Goal: Task Accomplishment & Management: Manage account settings

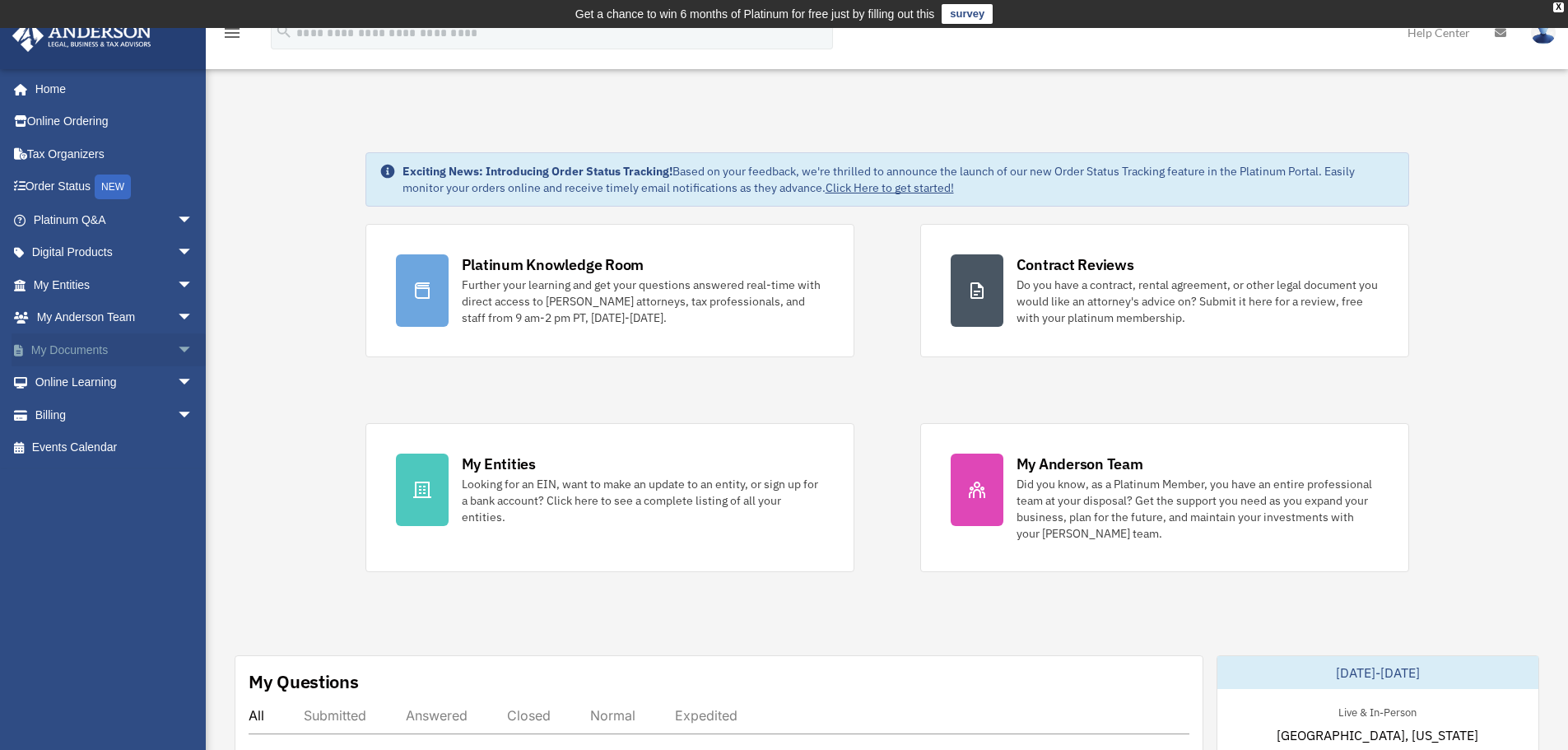
click at [177, 352] on span "arrow_drop_down" at bounding box center [194, 350] width 33 height 33
click at [65, 382] on link "Box" at bounding box center [121, 383] width 195 height 33
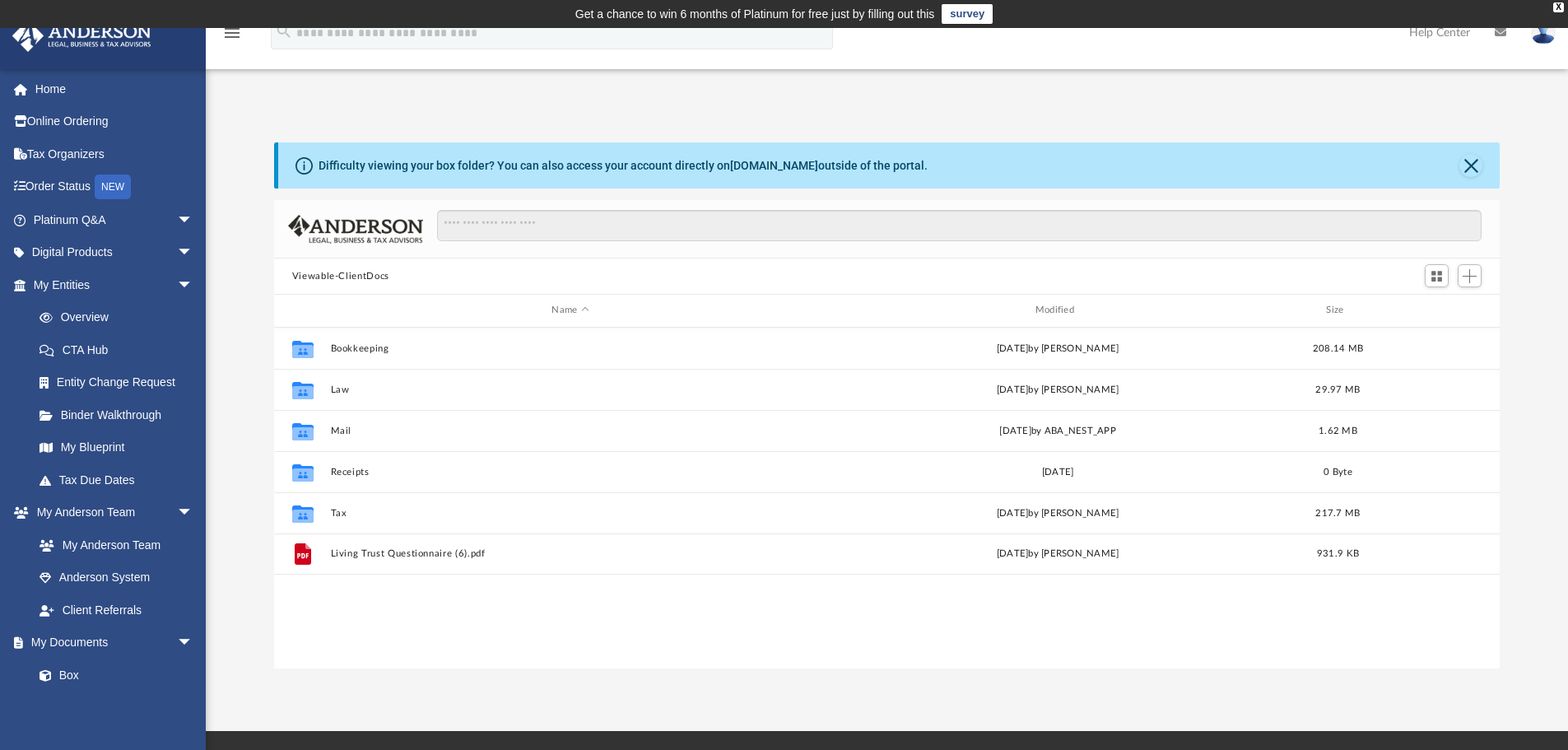
scroll to position [362, 1213]
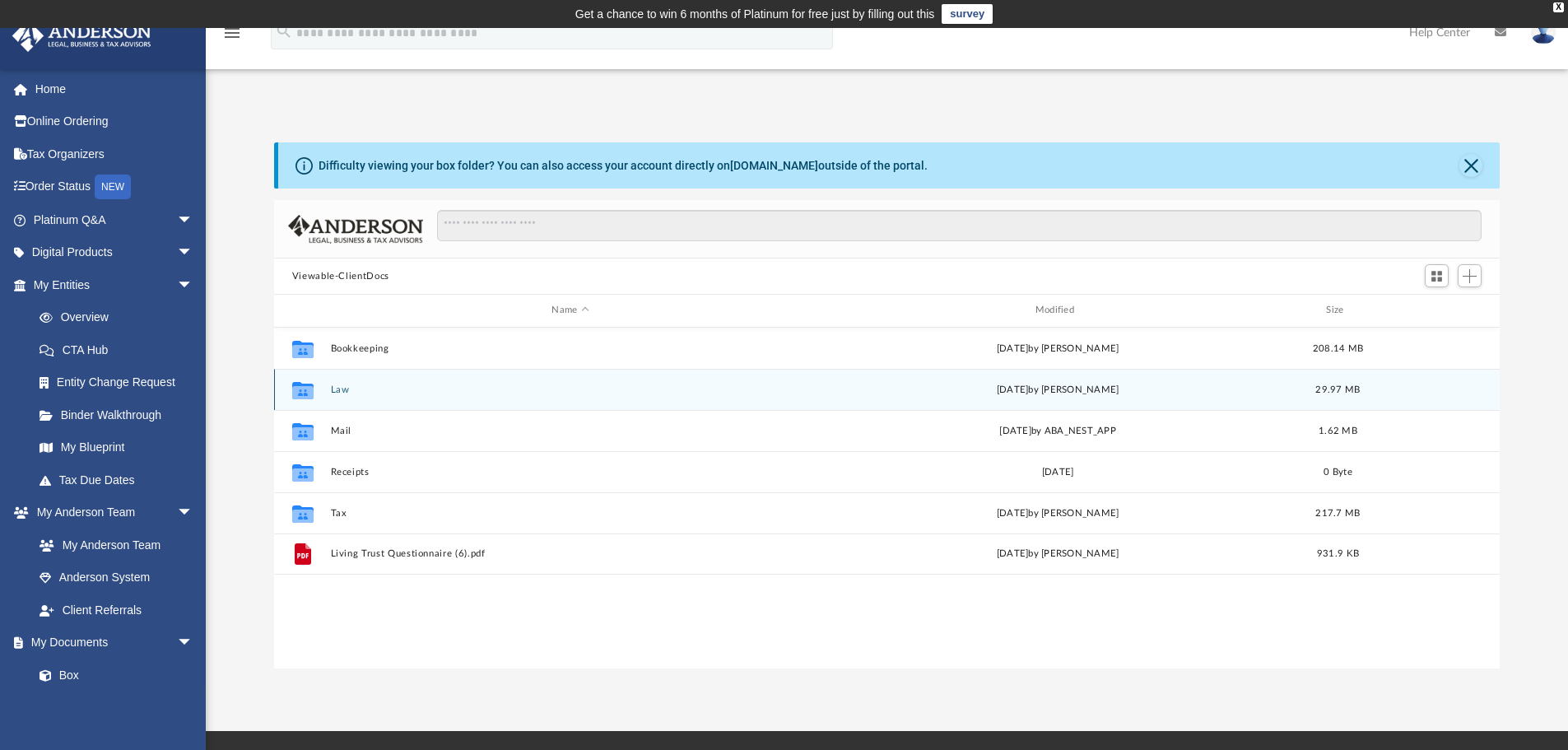
click at [339, 385] on button "Law" at bounding box center [570, 389] width 480 height 11
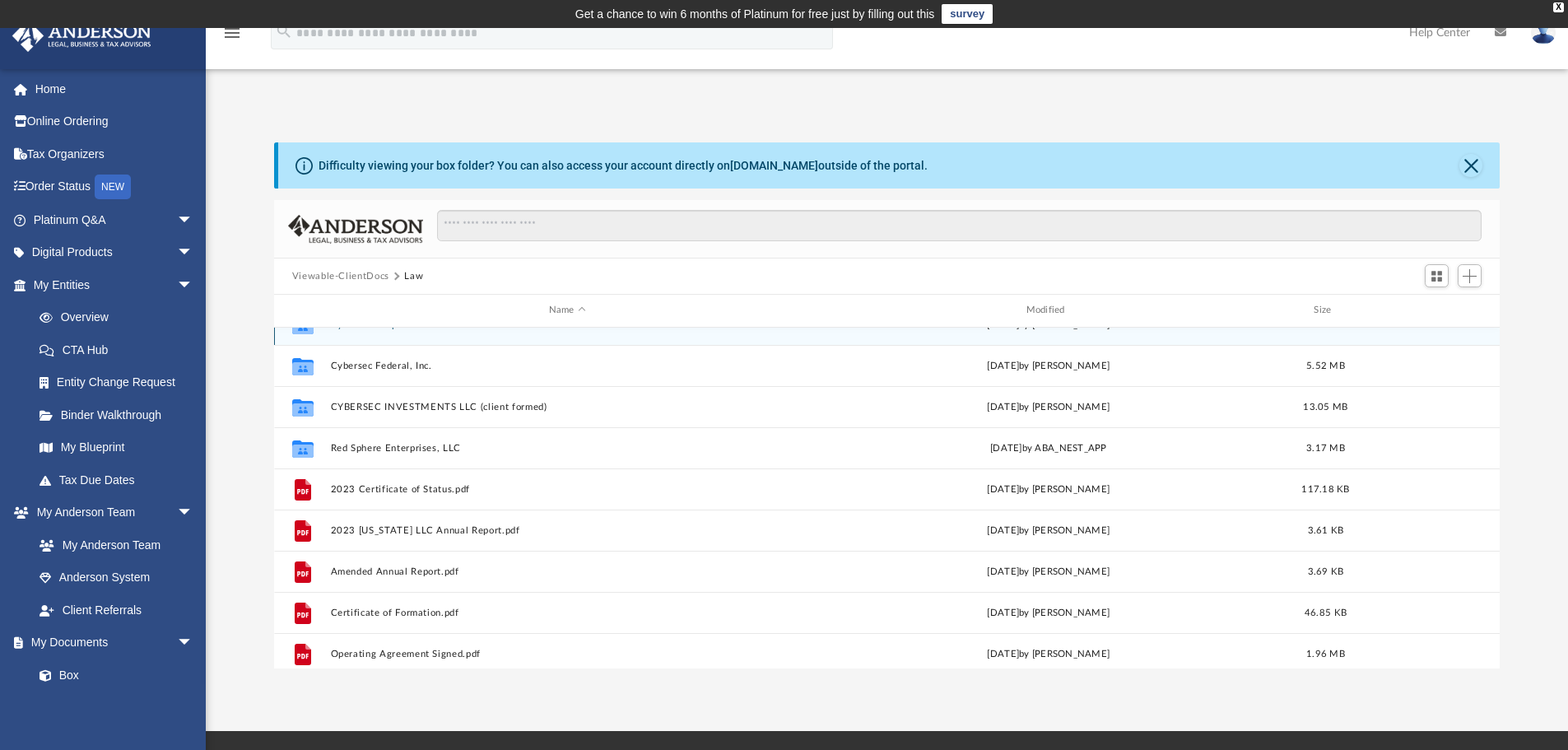
scroll to position [0, 0]
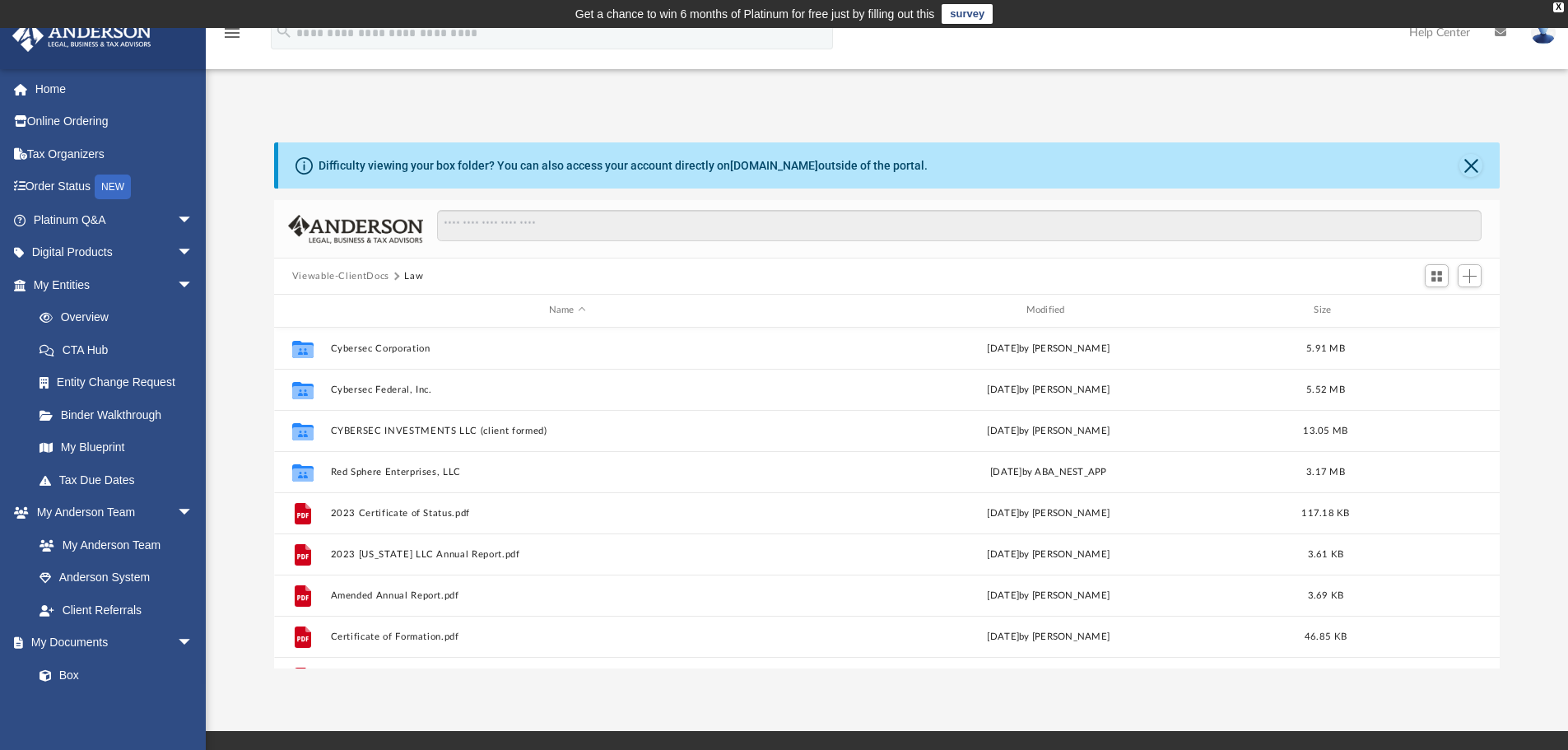
click at [368, 272] on button "Viewable-ClientDocs" at bounding box center [340, 276] width 97 height 15
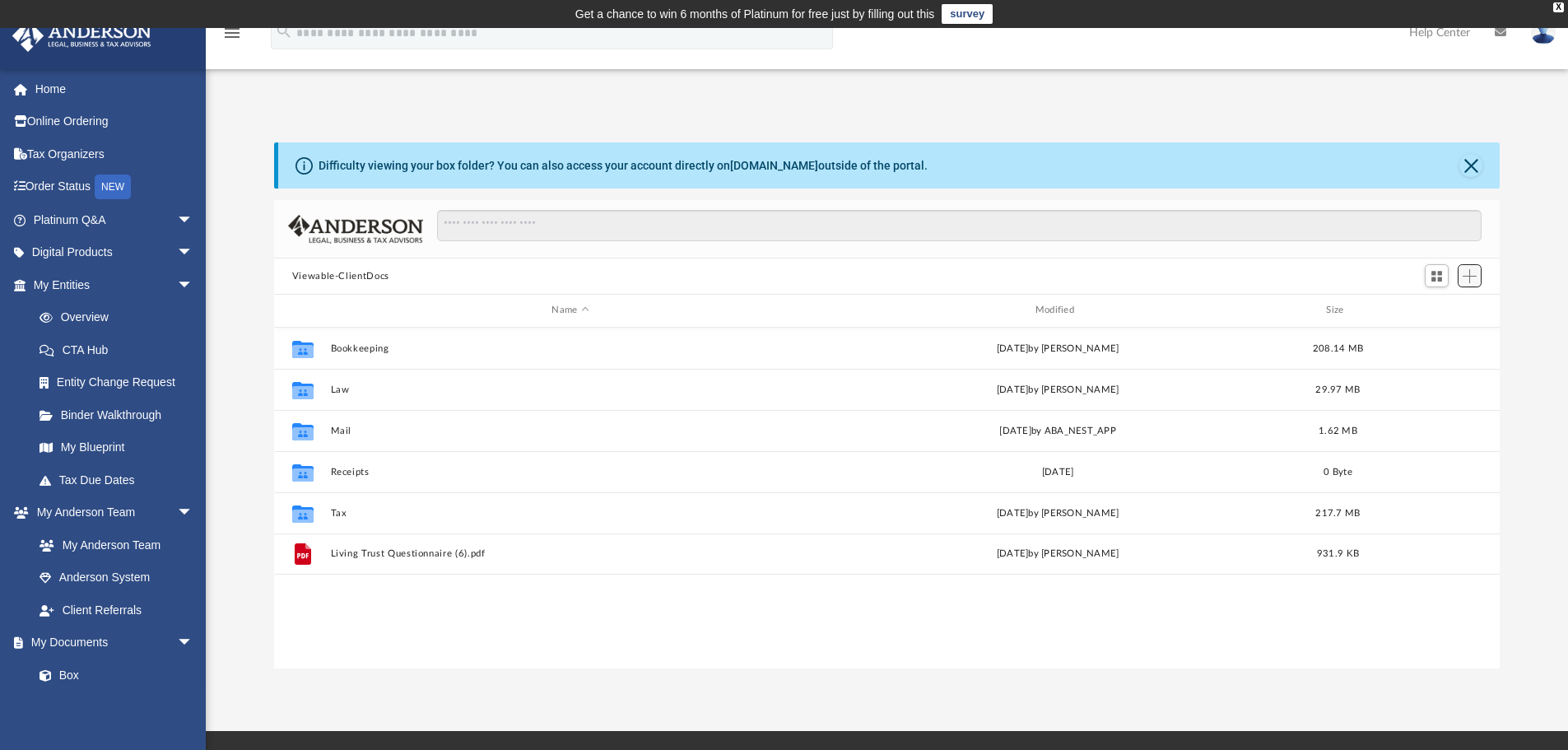
click at [1472, 276] on span "Add" at bounding box center [1469, 276] width 14 height 14
click at [1426, 332] on li "New Folder" at bounding box center [1446, 335] width 53 height 18
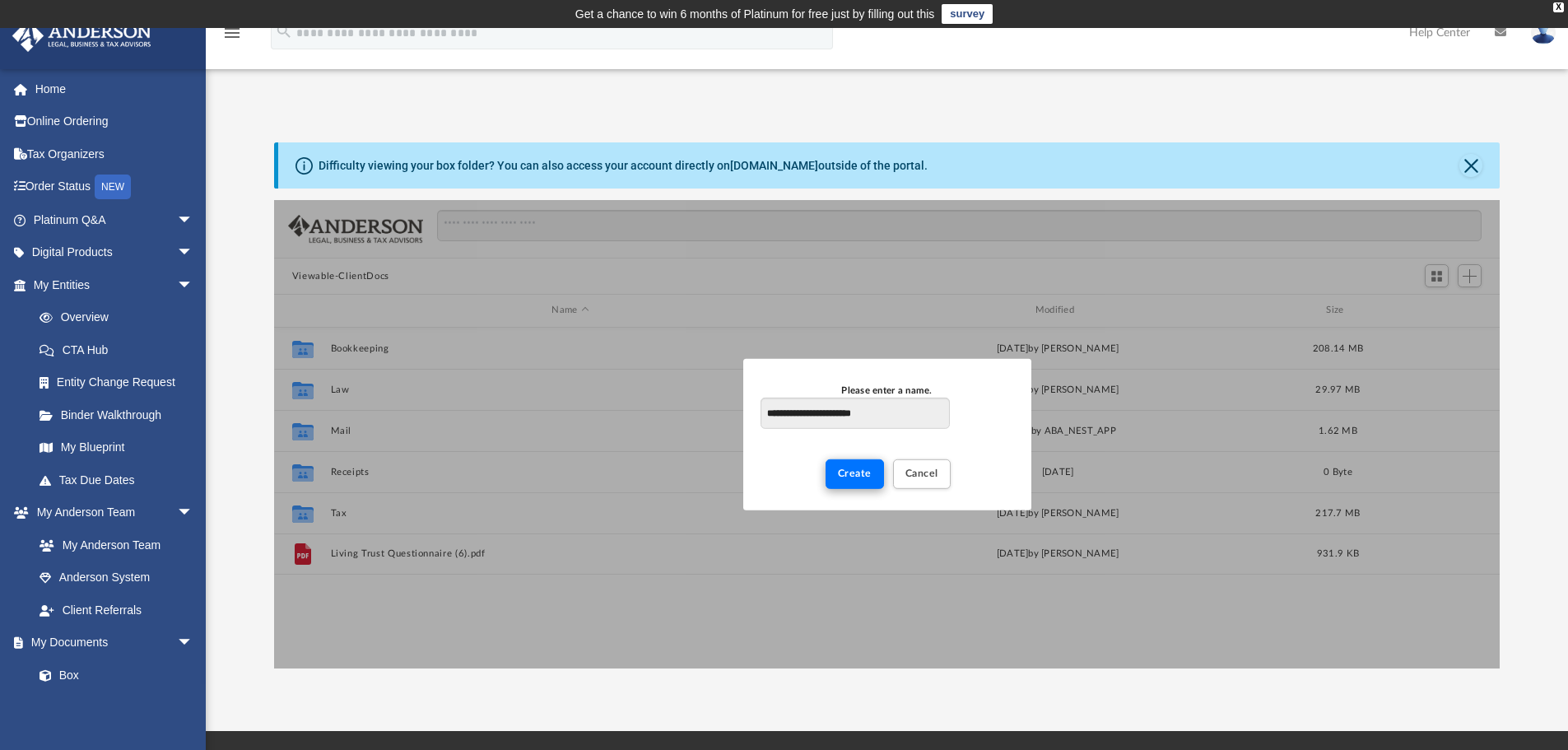
type input "**********"
click at [851, 482] on button "Create" at bounding box center [855, 474] width 59 height 28
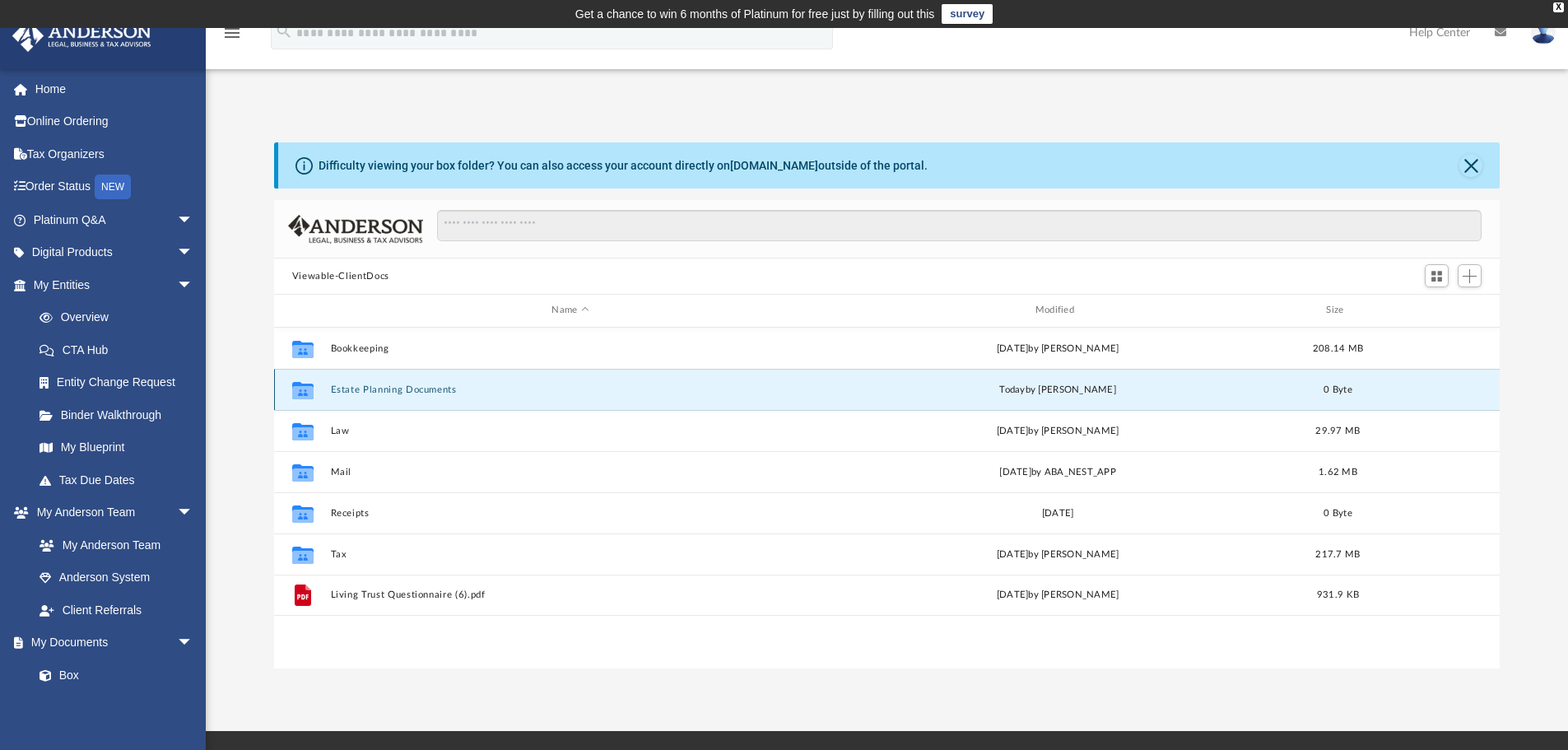
click at [394, 384] on button "Estate Planning Documents" at bounding box center [570, 389] width 480 height 11
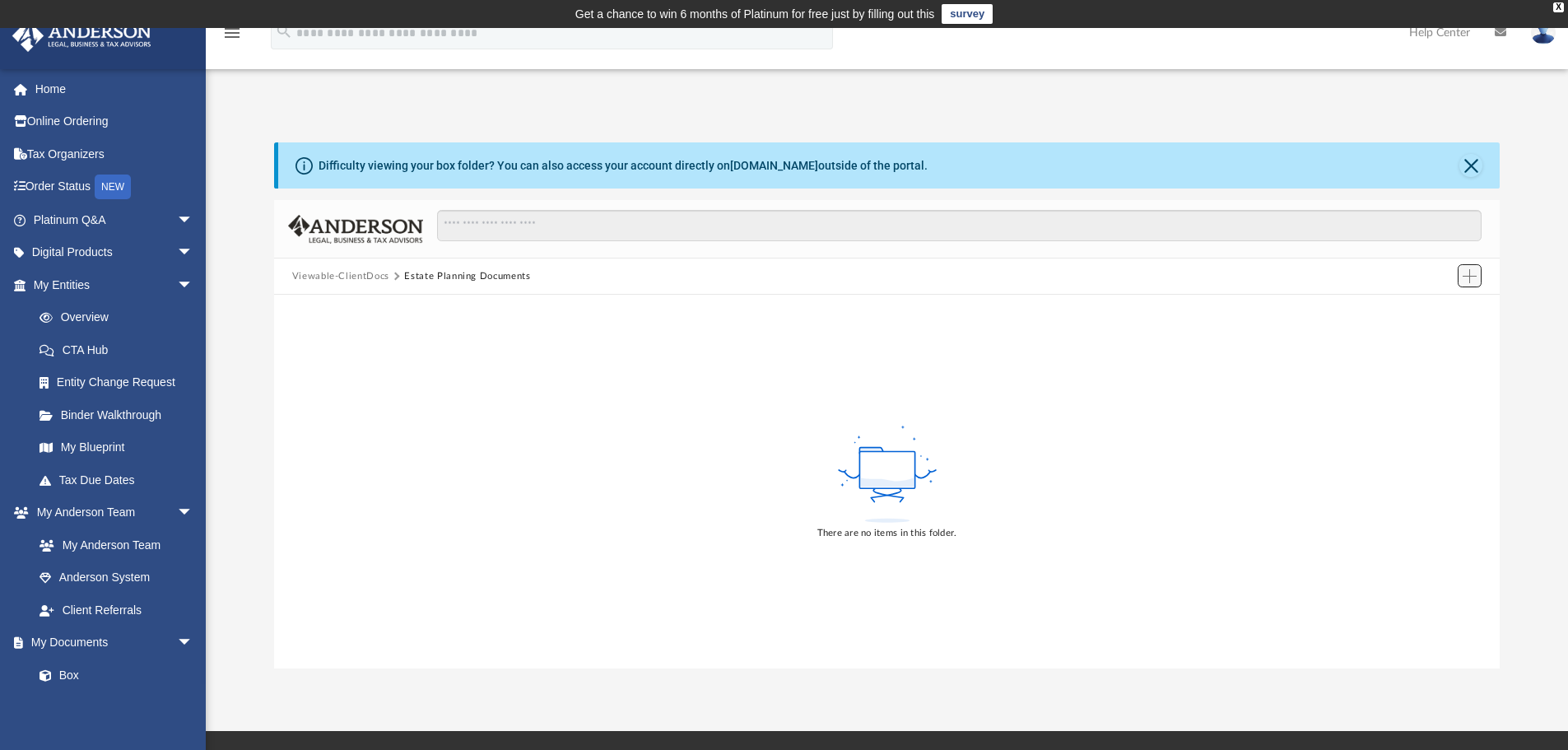
click at [1471, 274] on span "Add" at bounding box center [1469, 276] width 14 height 14
click at [1438, 310] on li "Upload" at bounding box center [1446, 309] width 53 height 18
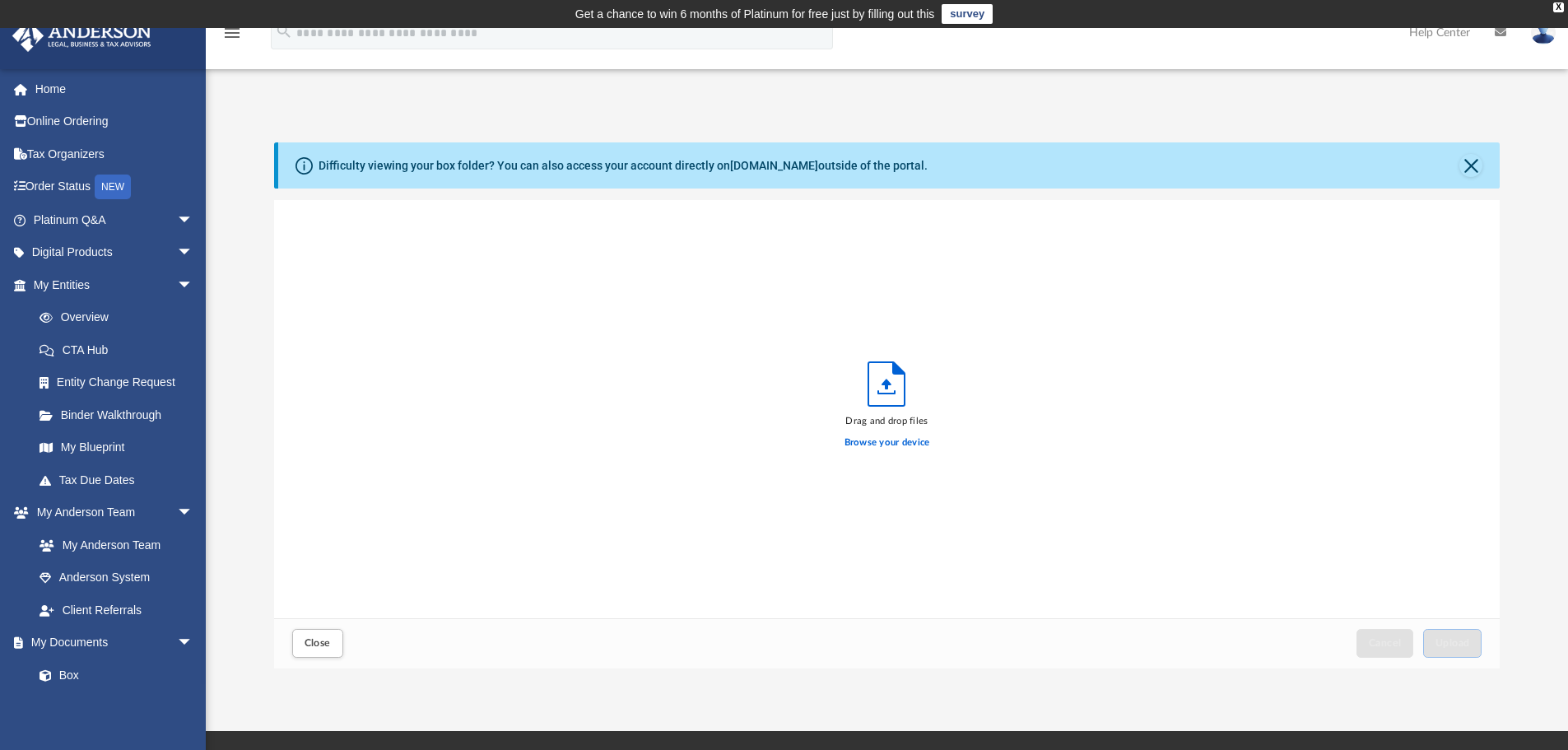
scroll to position [405, 1213]
click at [1445, 632] on button "Upload" at bounding box center [1452, 643] width 59 height 28
click at [329, 645] on span "Close" at bounding box center [318, 643] width 26 height 10
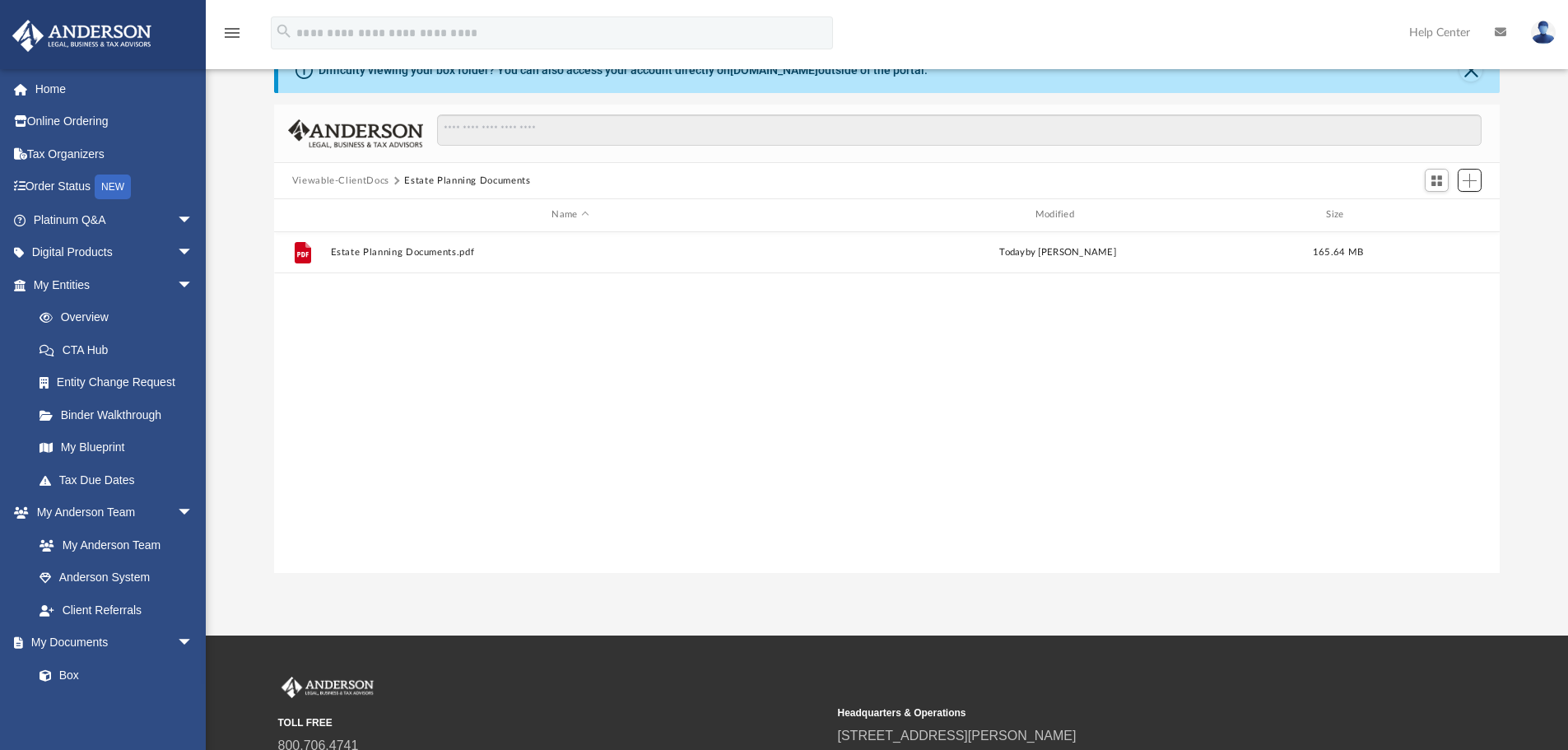
scroll to position [0, 0]
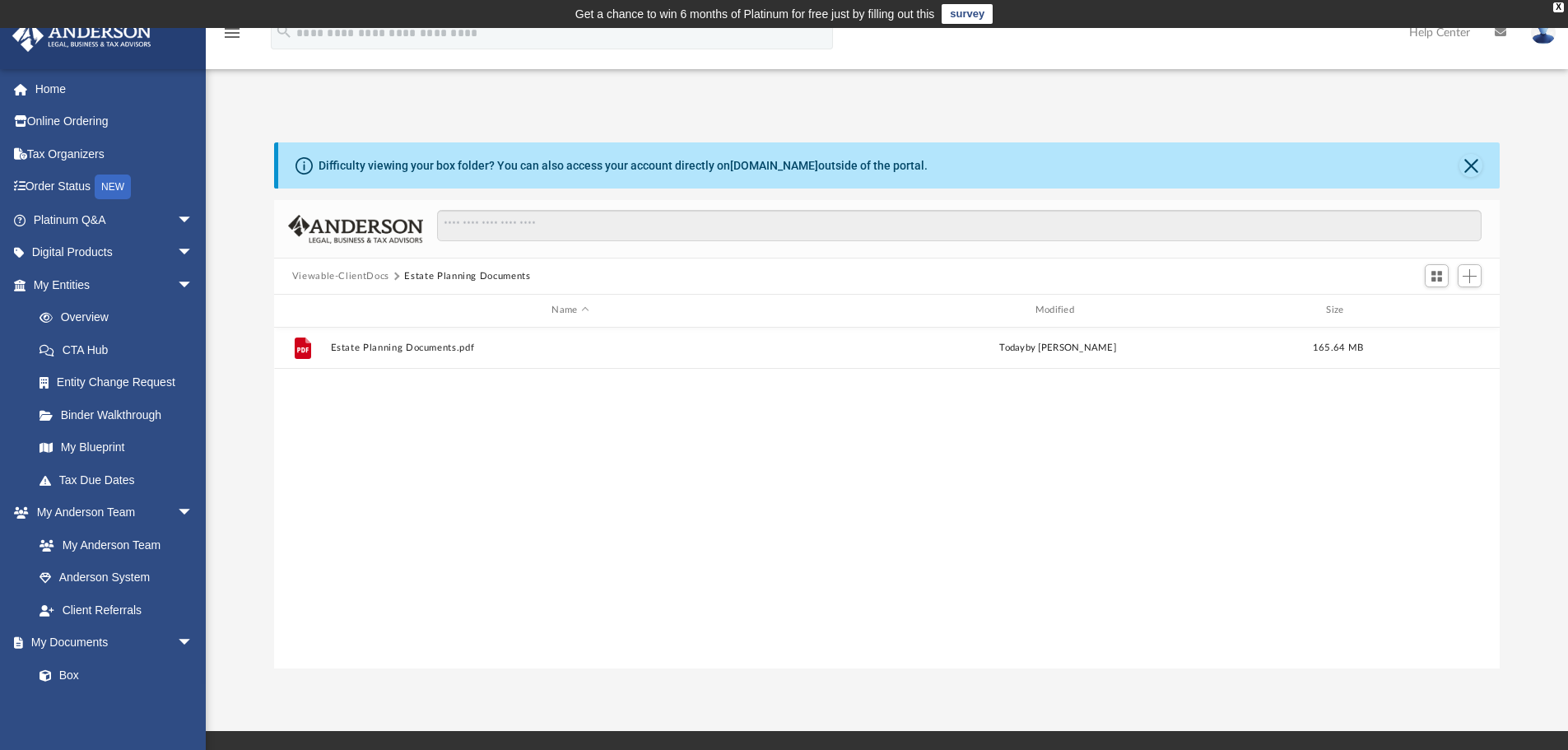
click at [355, 274] on button "Viewable-ClientDocs" at bounding box center [340, 276] width 97 height 15
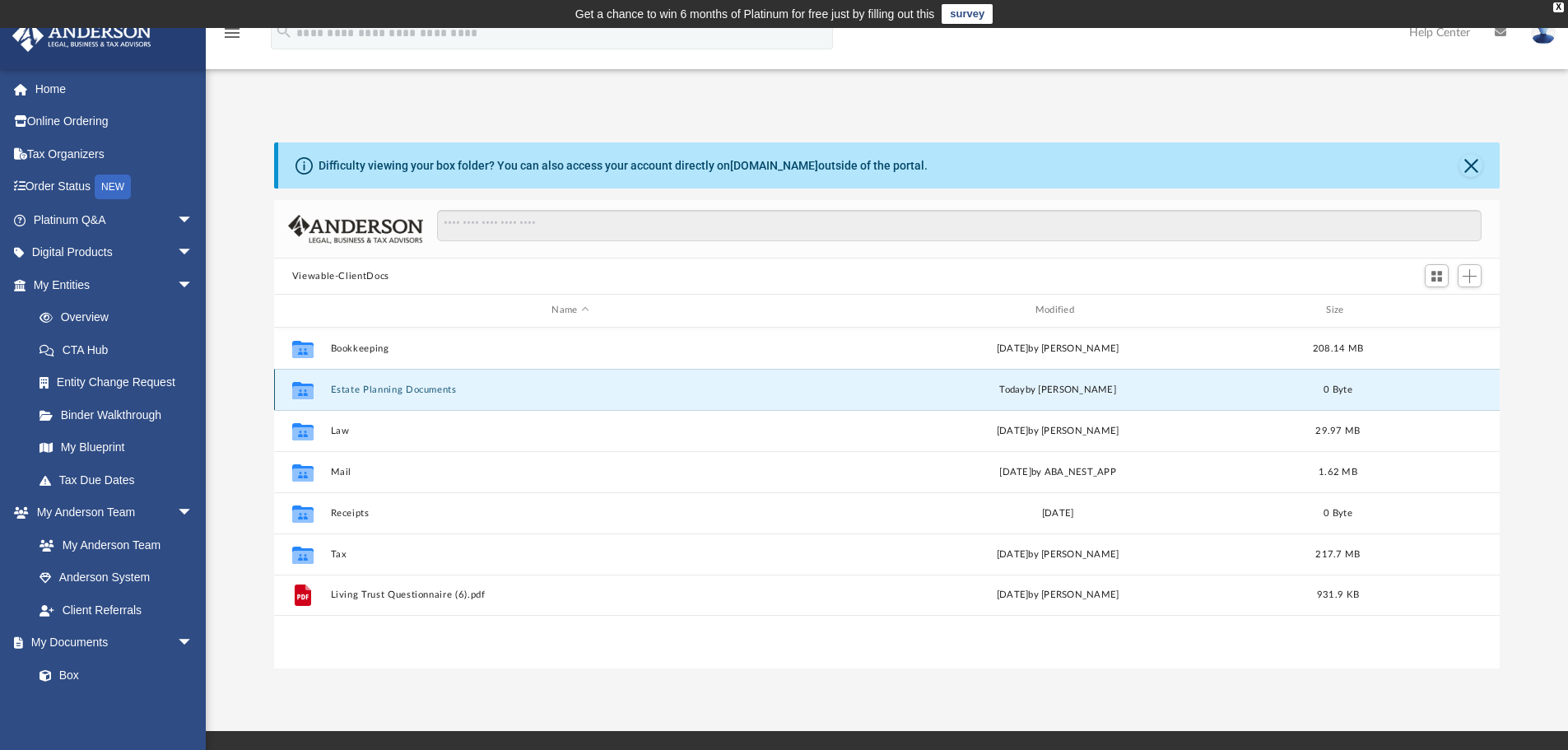
click at [392, 384] on button "Estate Planning Documents" at bounding box center [570, 389] width 480 height 11
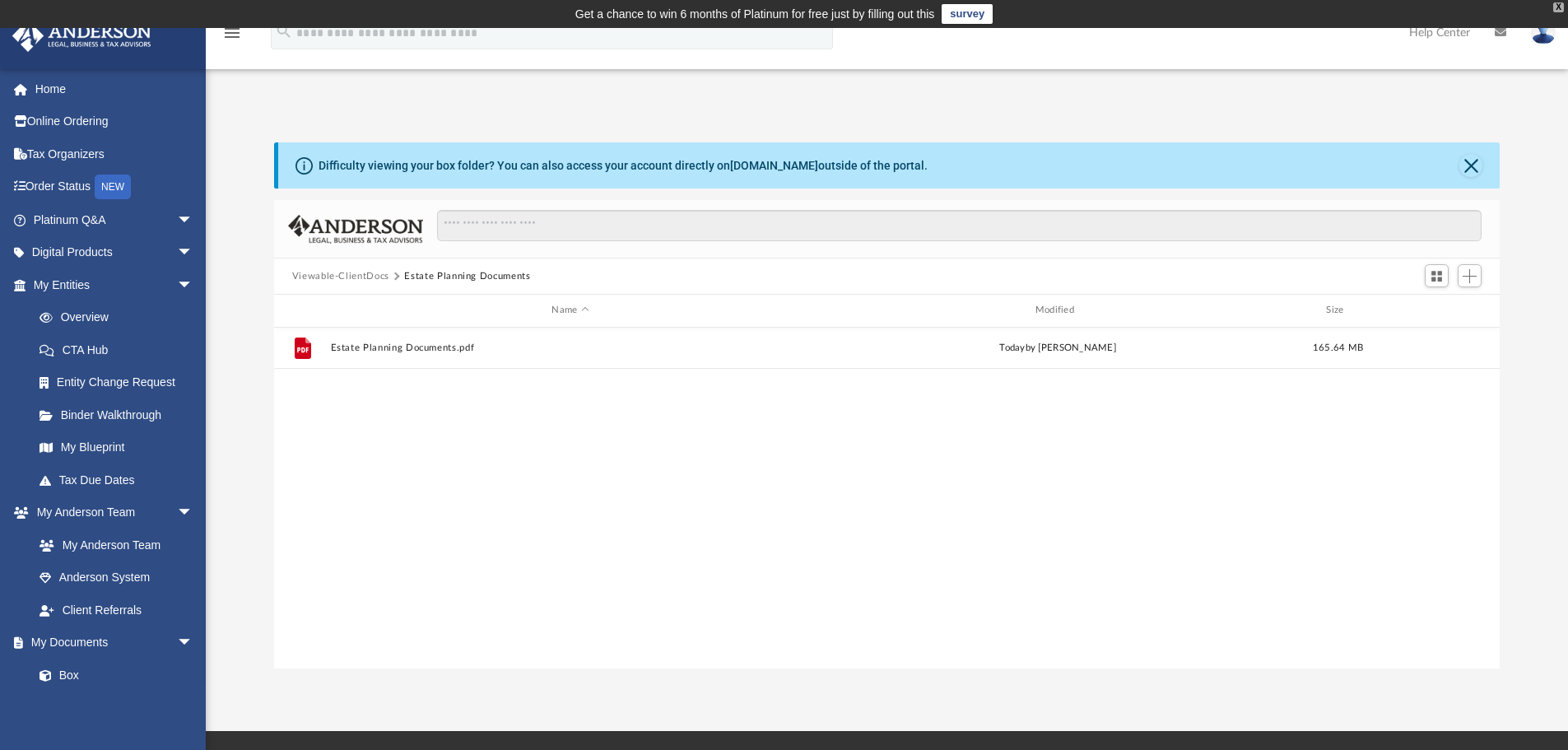
click at [1559, 4] on div "X" at bounding box center [1558, 8] width 11 height 10
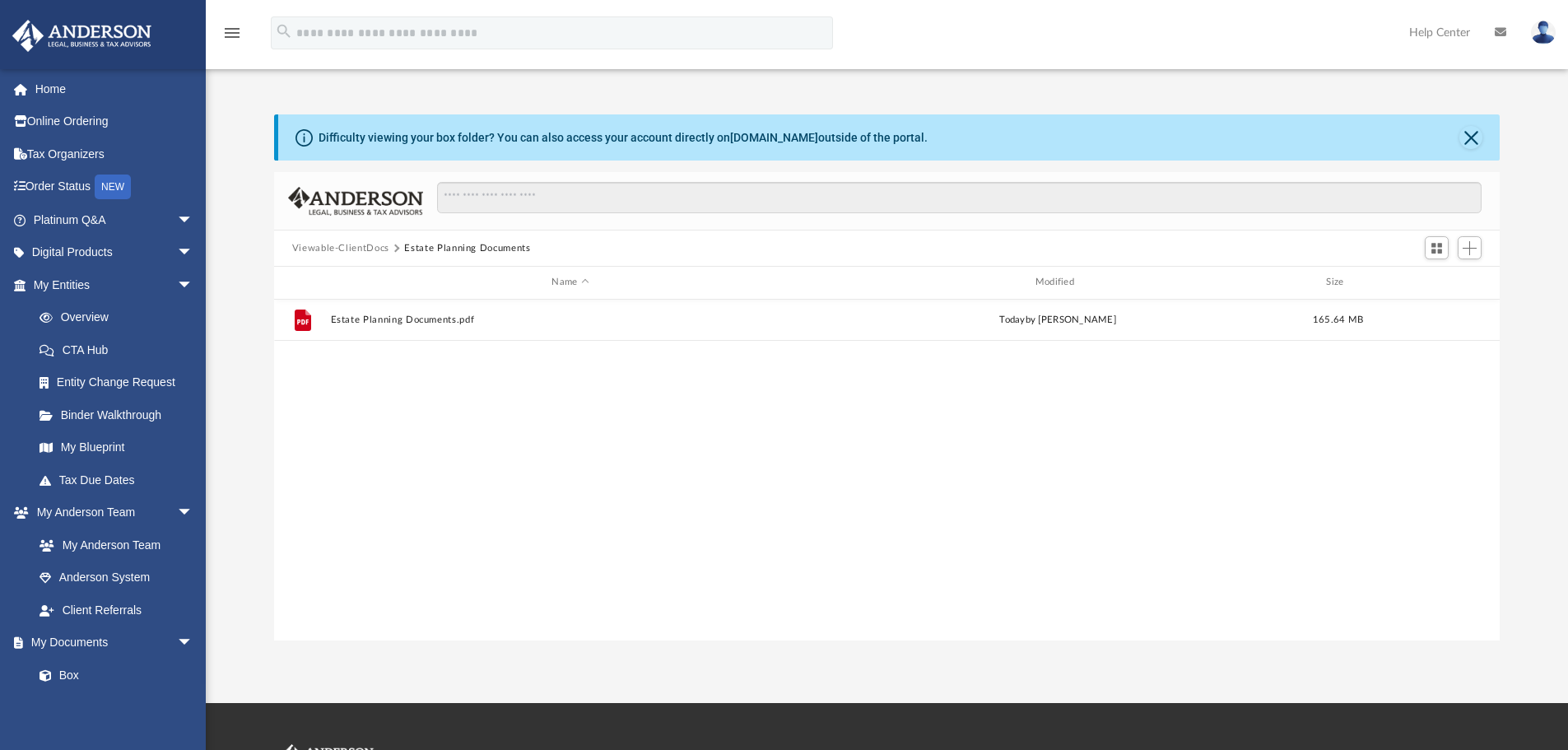
click at [1540, 33] on img at bounding box center [1543, 32] width 24 height 24
click at [1194, 142] on link "Logout" at bounding box center [1276, 143] width 165 height 33
